Goal: Navigation & Orientation: Find specific page/section

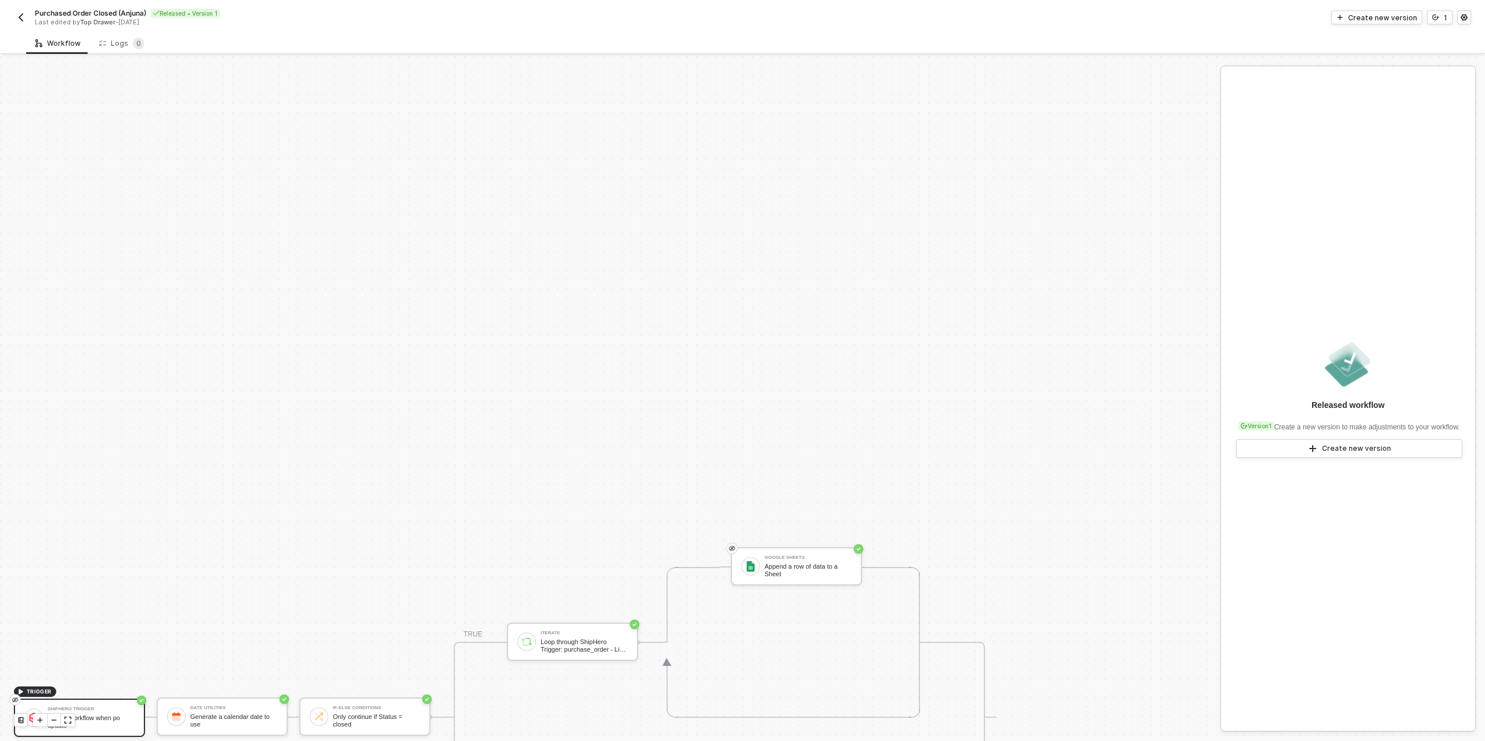
scroll to position [330, 0]
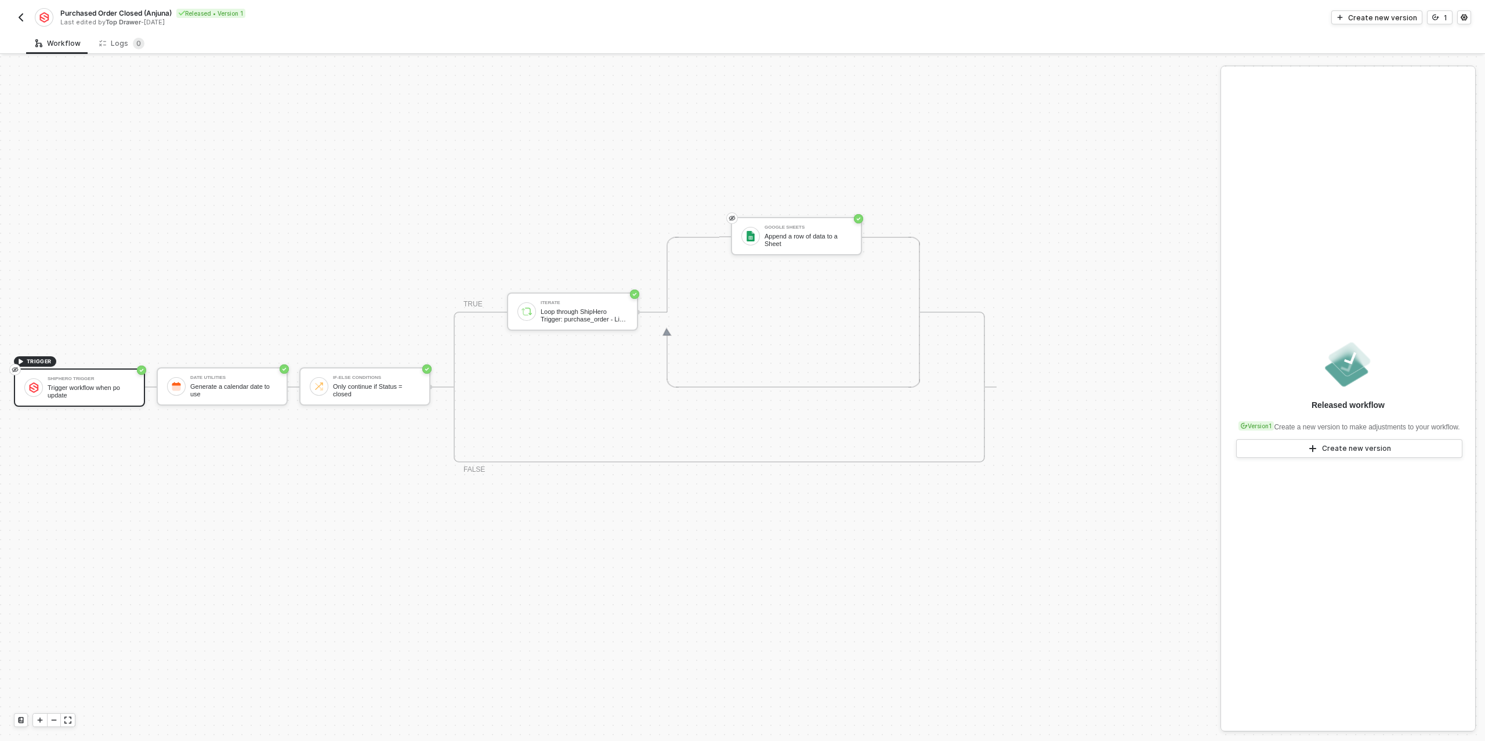
click at [20, 13] on img "button" at bounding box center [20, 17] width 9 height 9
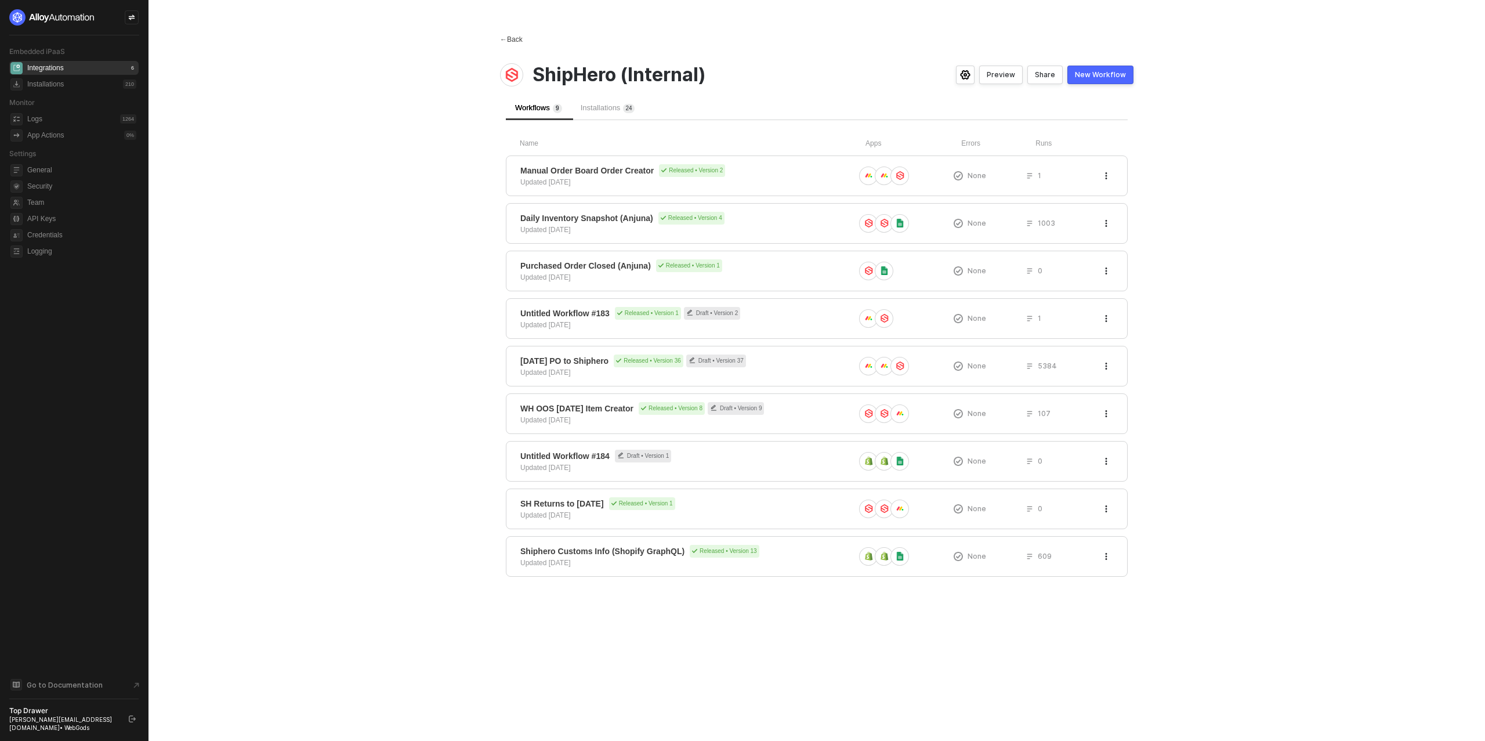
click at [517, 41] on div "← Back" at bounding box center [511, 40] width 23 height 10
